Goal: Check status: Check status

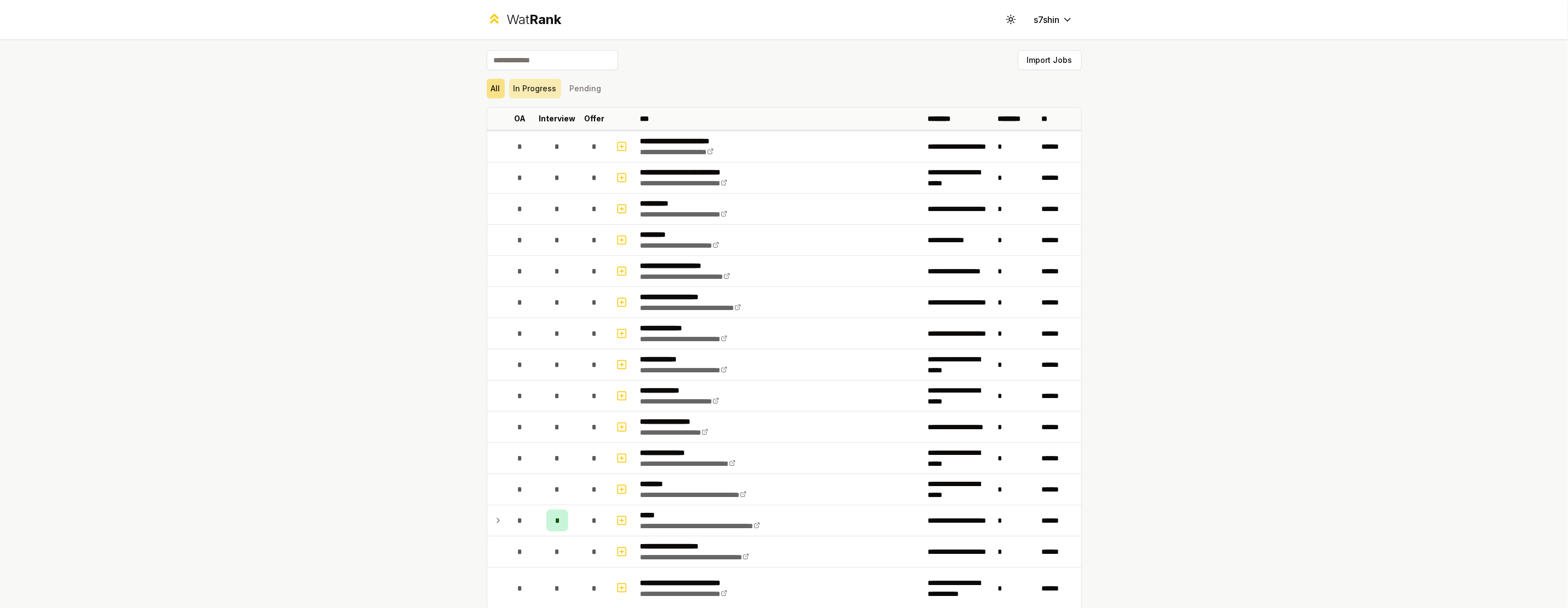
click at [542, 88] on button "In Progress" at bounding box center [535, 88] width 52 height 19
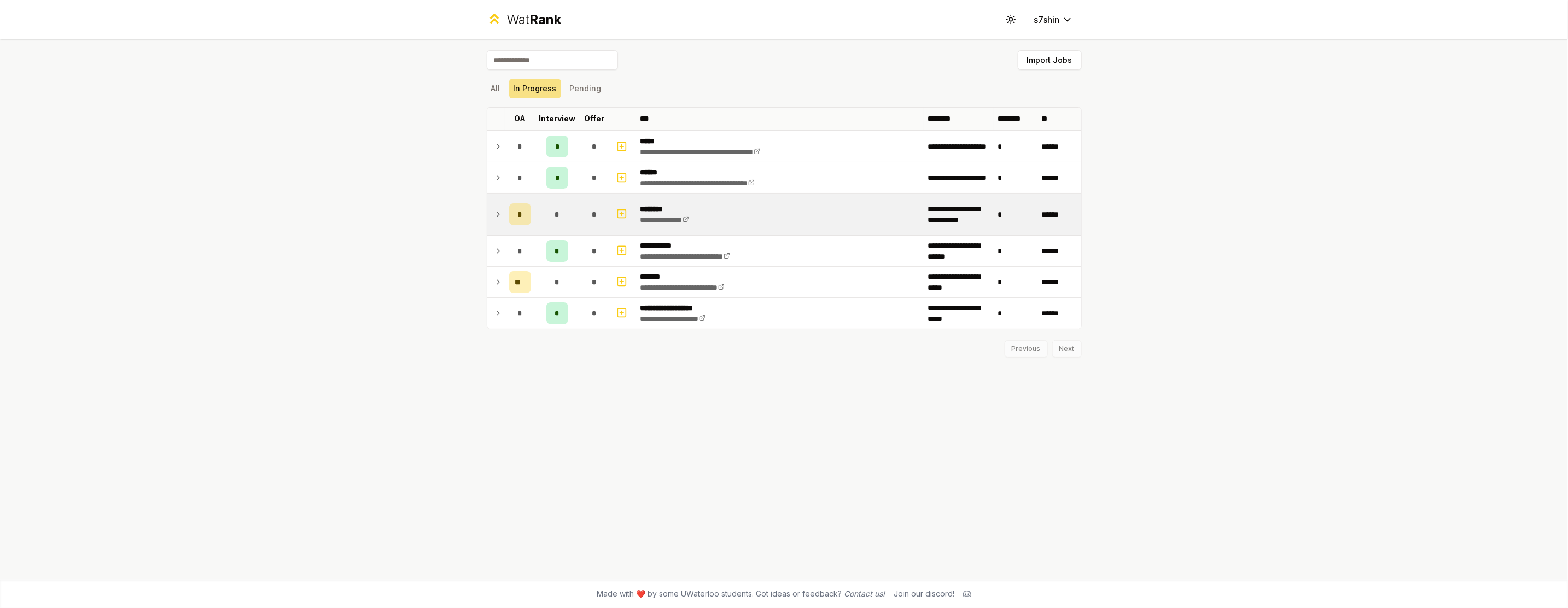
click at [502, 217] on icon at bounding box center [498, 214] width 9 height 13
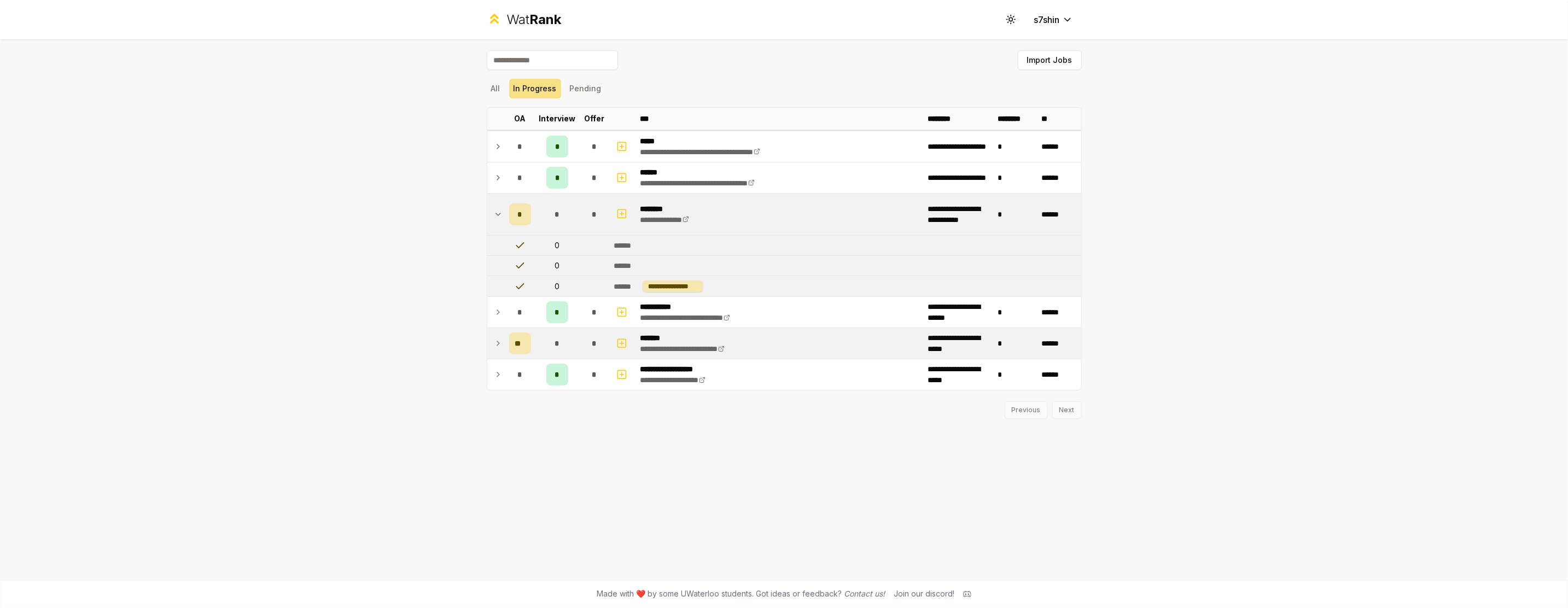
click at [497, 341] on icon at bounding box center [499, 343] width 2 height 4
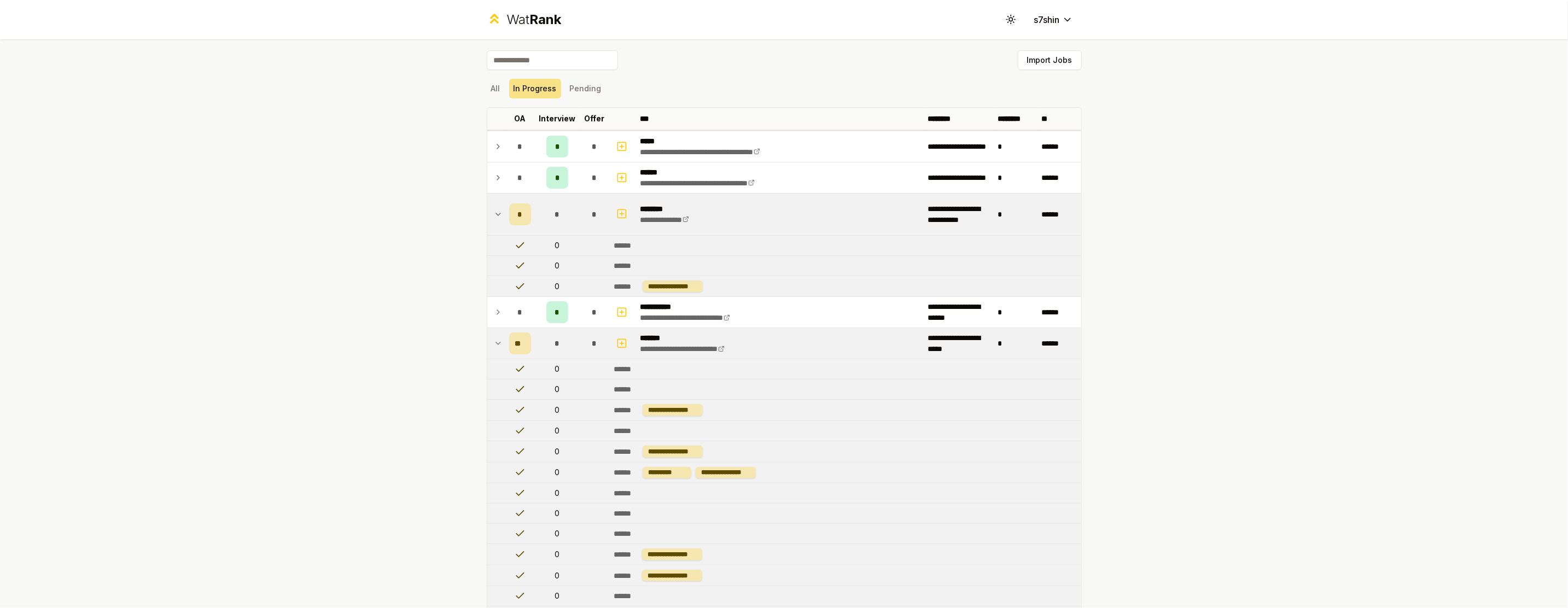
click at [497, 341] on icon at bounding box center [498, 343] width 9 height 13
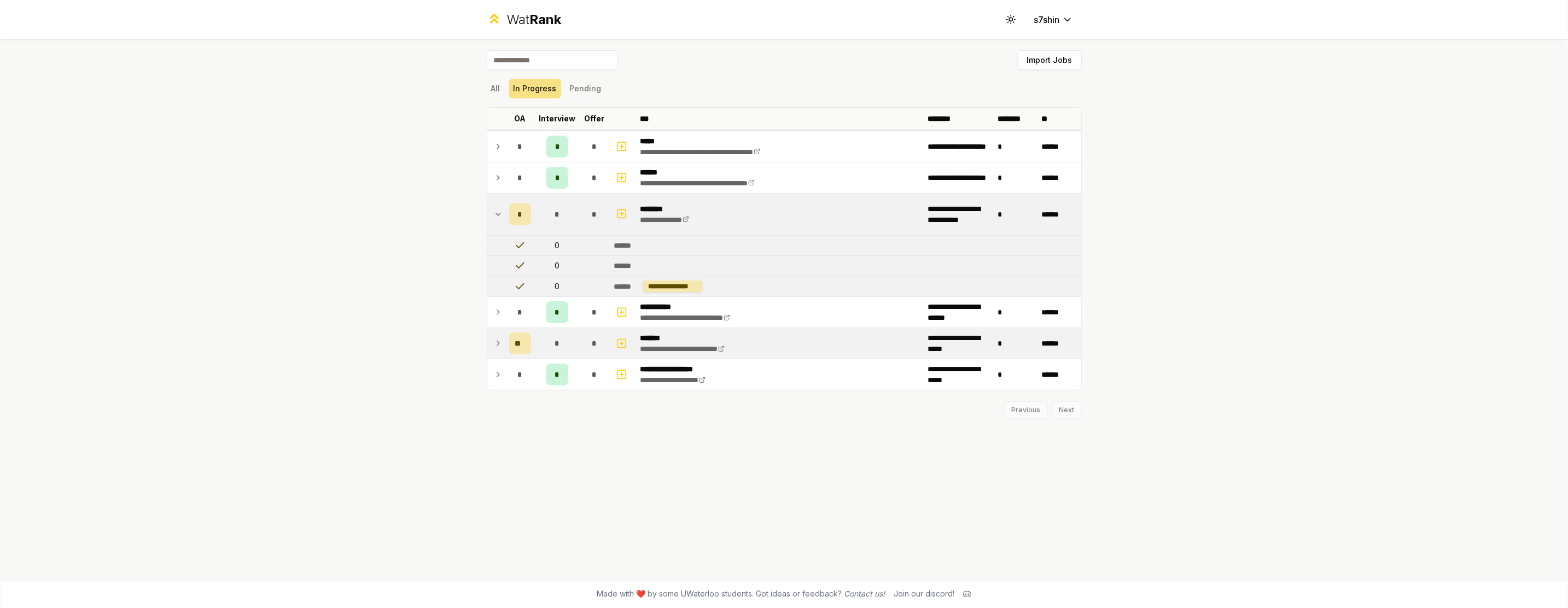
click at [497, 341] on icon at bounding box center [499, 343] width 2 height 4
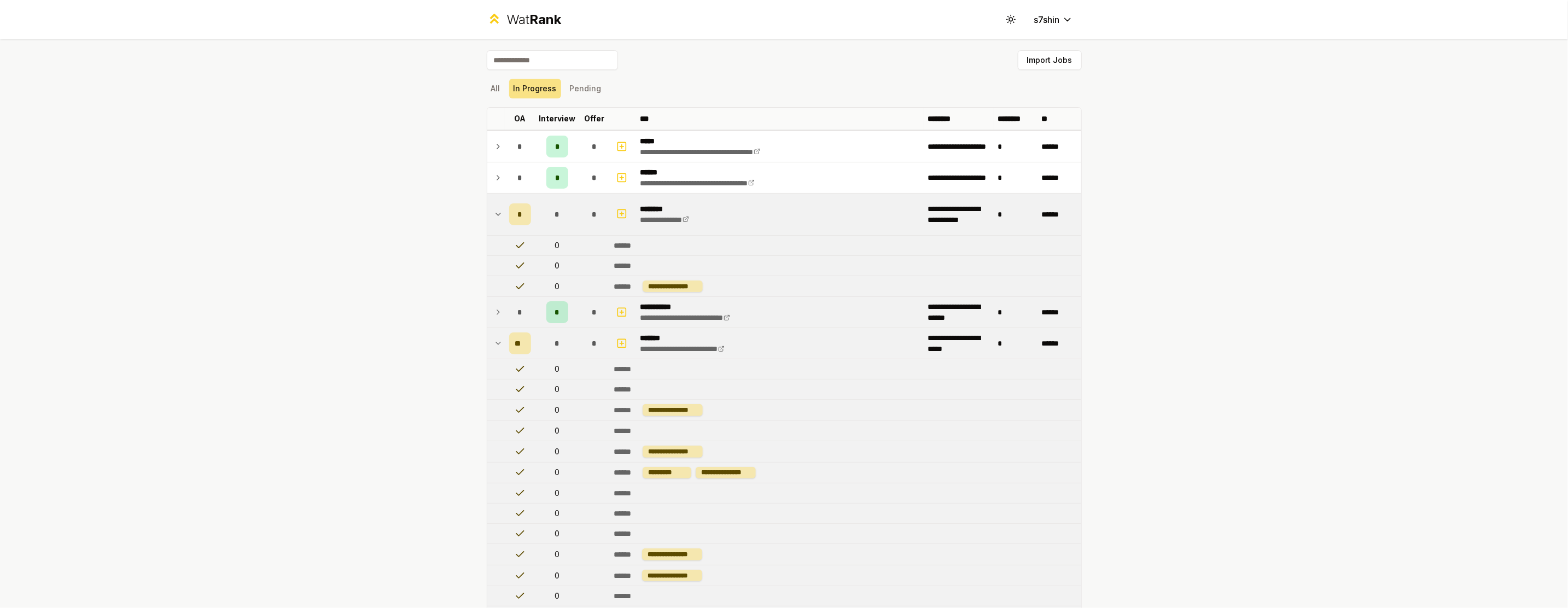
click at [494, 326] on td at bounding box center [496, 312] width 18 height 30
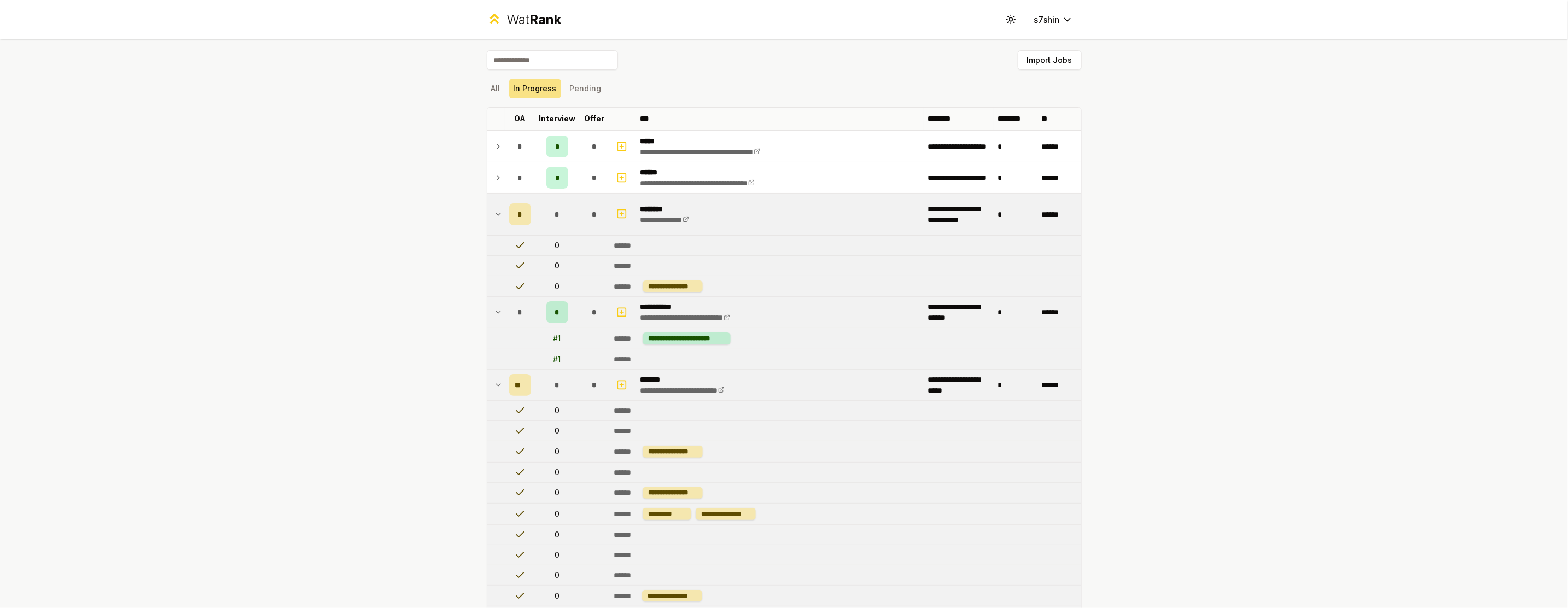
click at [494, 310] on icon at bounding box center [498, 312] width 9 height 13
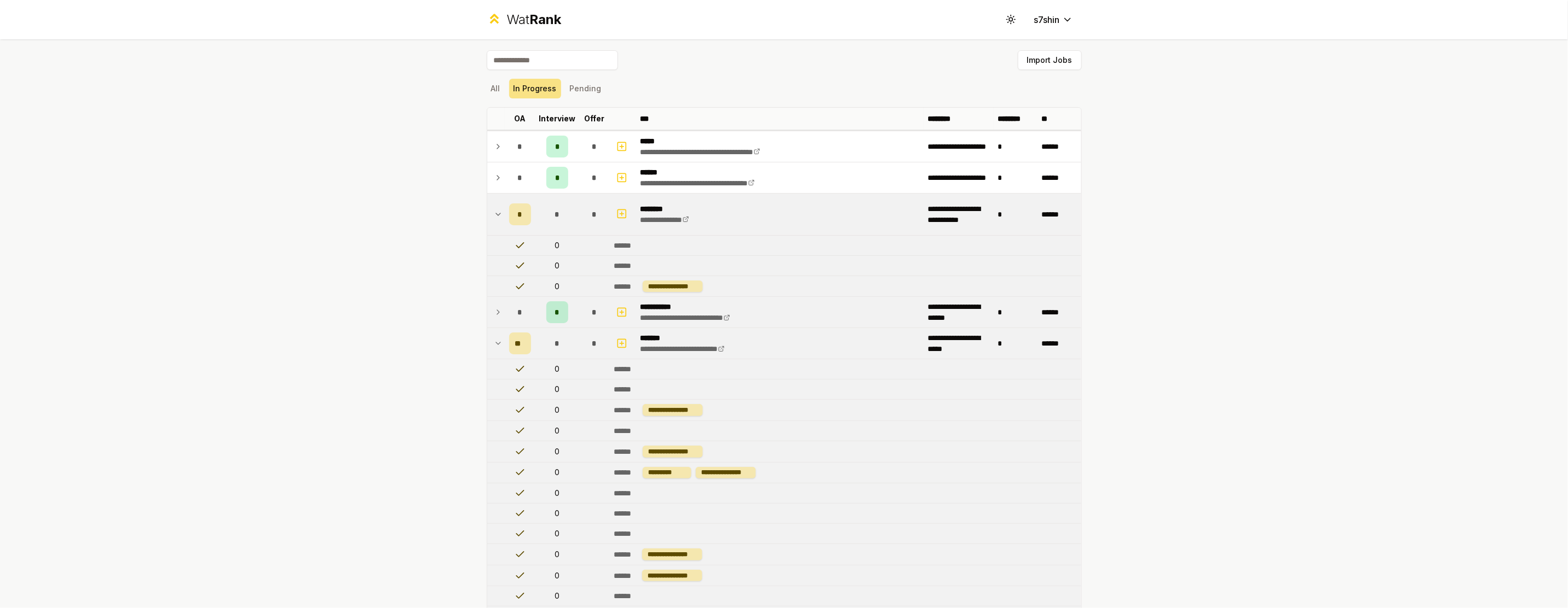
click at [494, 310] on icon at bounding box center [498, 312] width 9 height 13
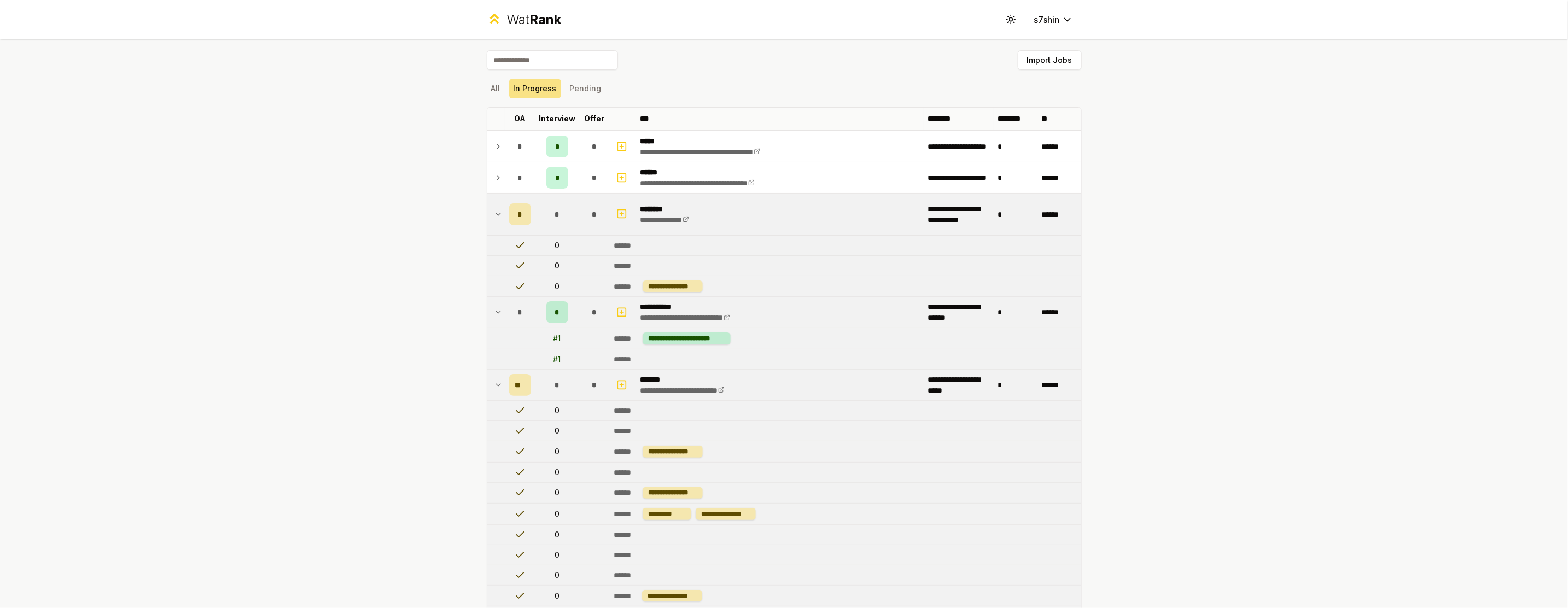
click at [495, 308] on icon at bounding box center [498, 312] width 9 height 13
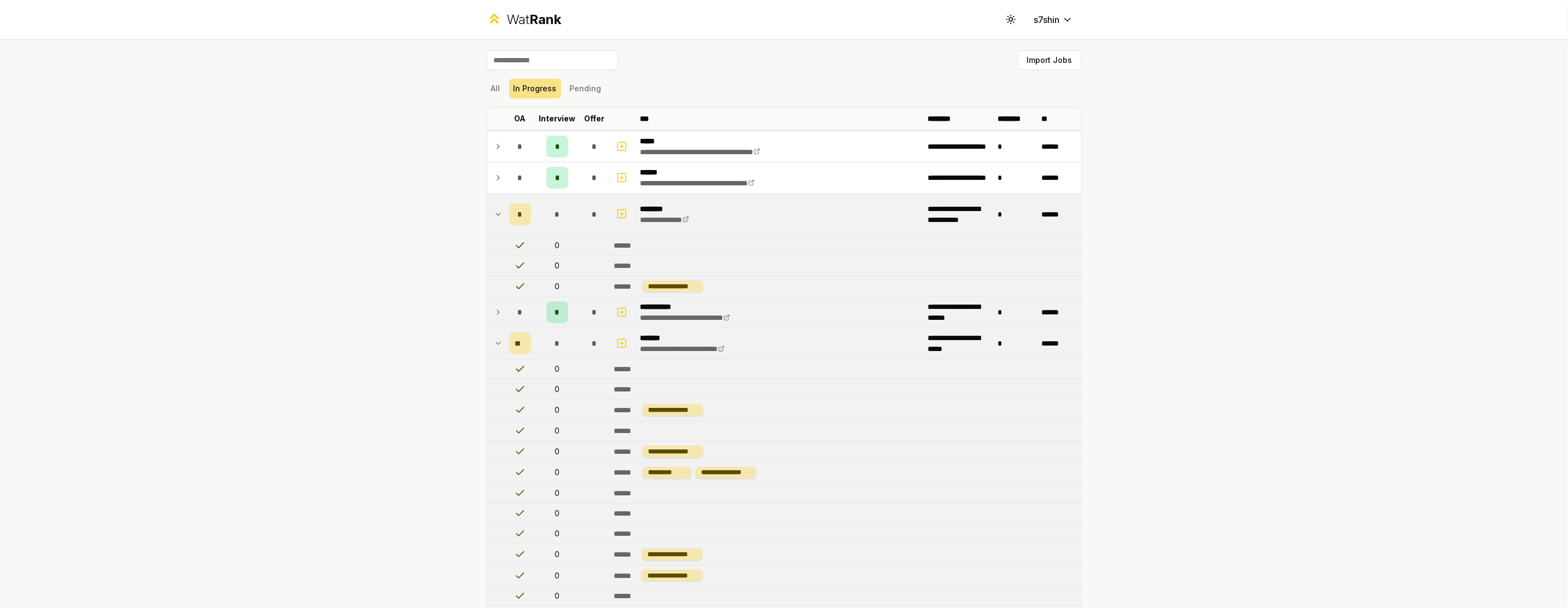
click at [496, 307] on icon at bounding box center [498, 312] width 9 height 13
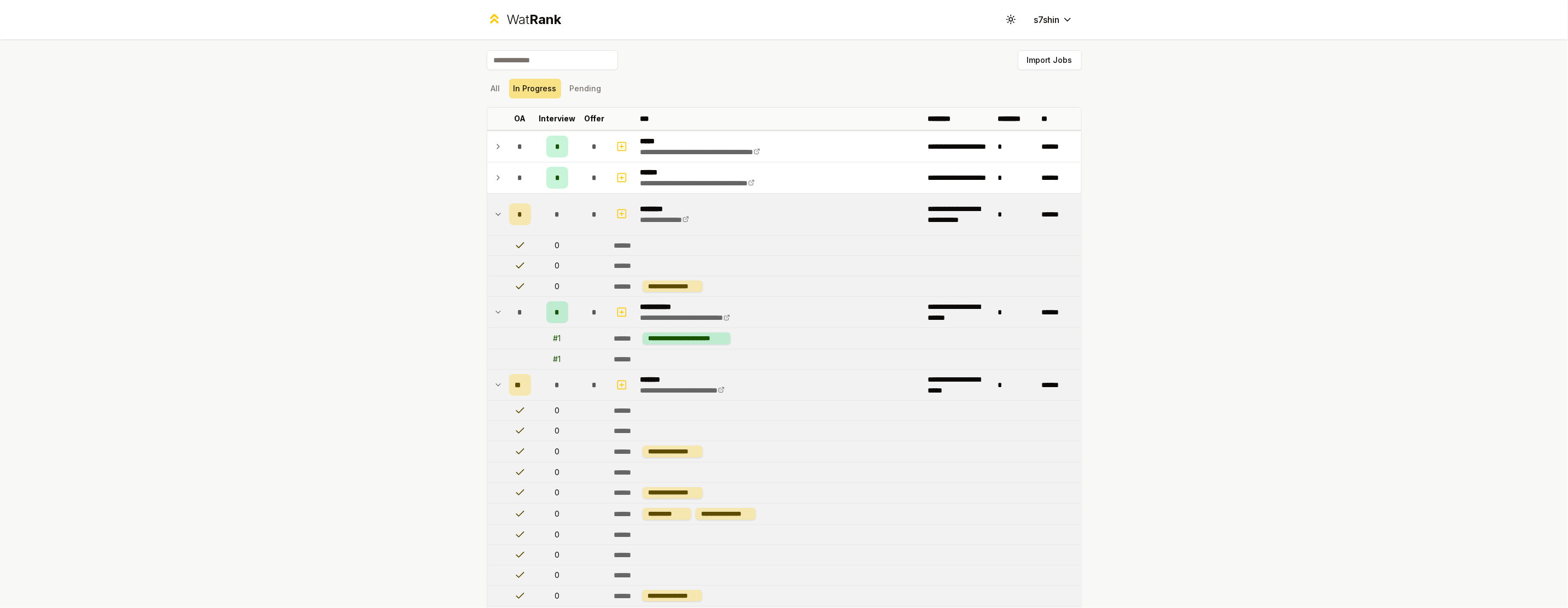
click at [494, 379] on icon at bounding box center [498, 385] width 9 height 13
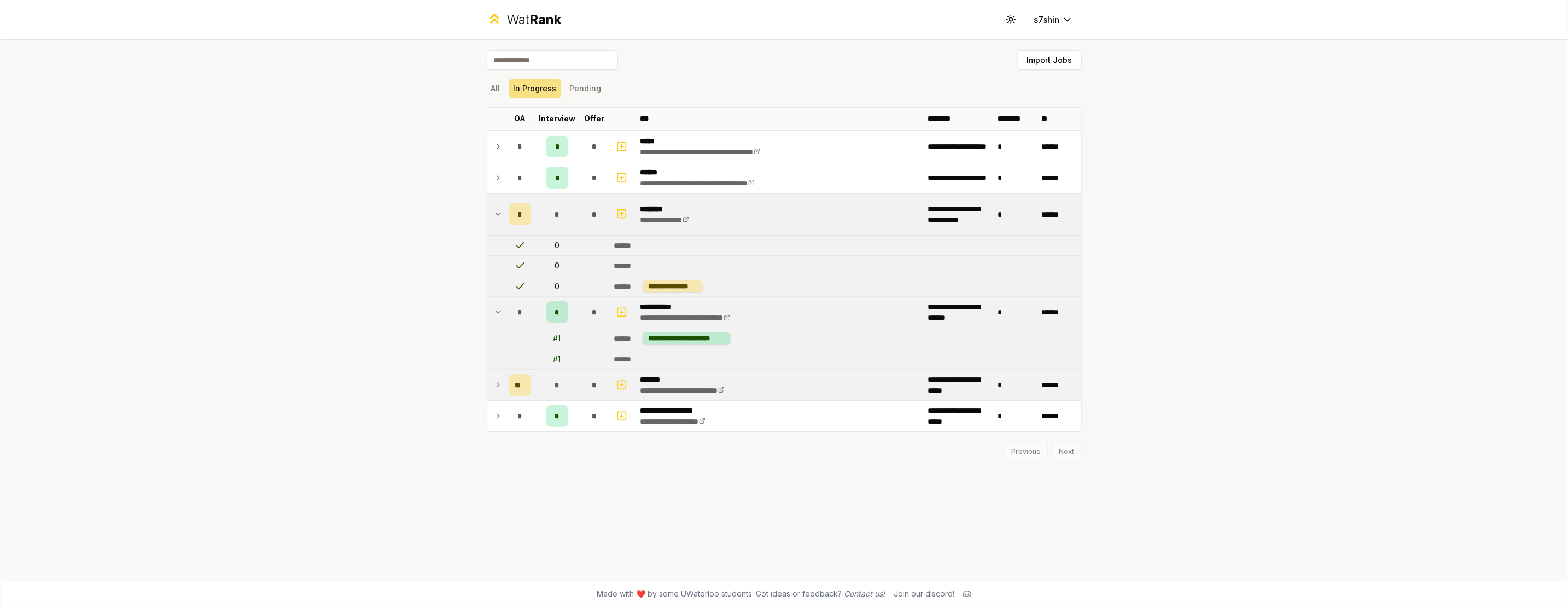
click at [499, 316] on icon at bounding box center [498, 312] width 9 height 13
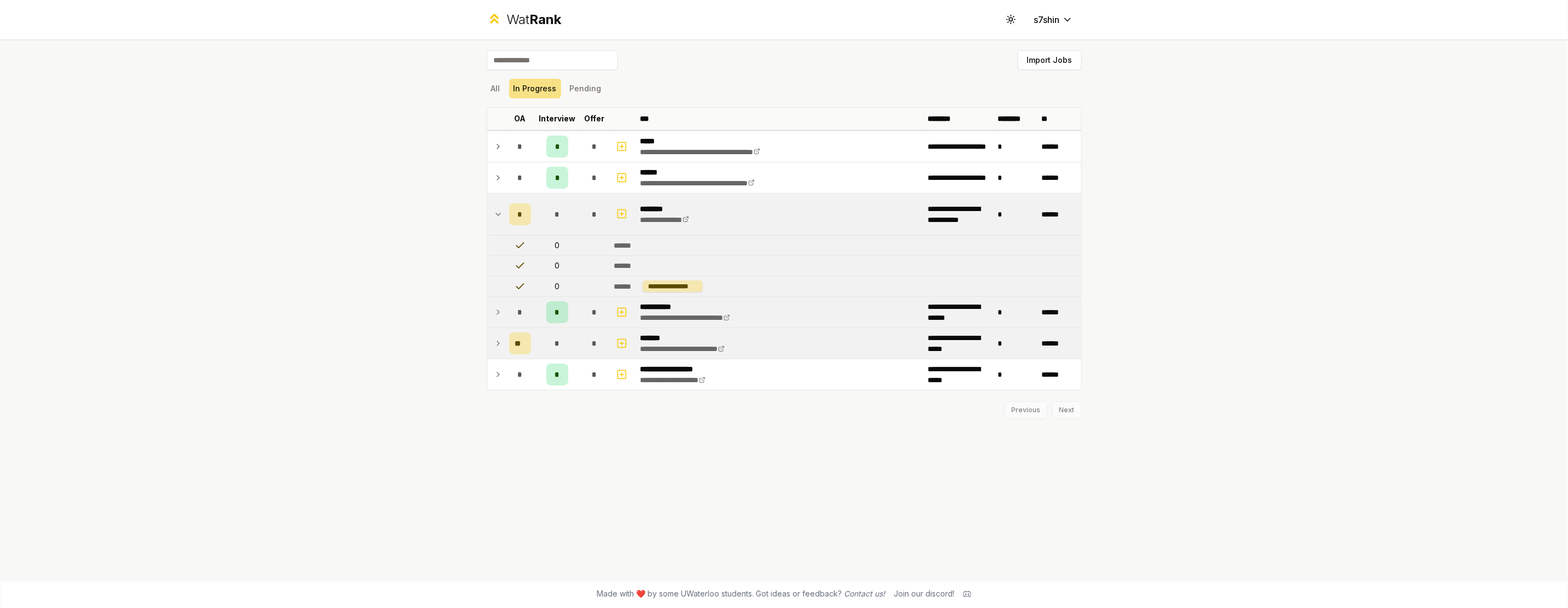
drag, startPoint x: 499, startPoint y: 207, endPoint x: 520, endPoint y: 199, distance: 22.5
click at [499, 206] on td at bounding box center [496, 214] width 18 height 41
